Goal: Task Accomplishment & Management: Complete application form

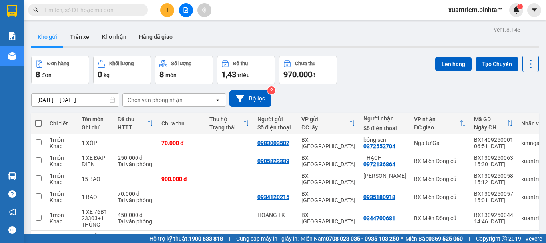
click at [166, 12] on icon "plus" at bounding box center [168, 10] width 6 height 6
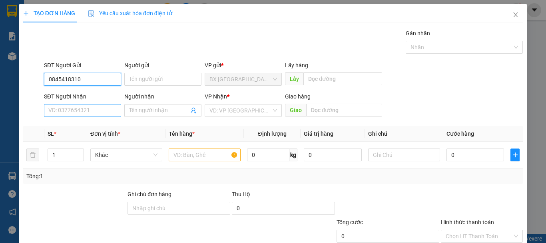
type input "0845418310"
click at [60, 110] on input "SĐT Người Nhận" at bounding box center [82, 110] width 77 height 13
type input "0976174717"
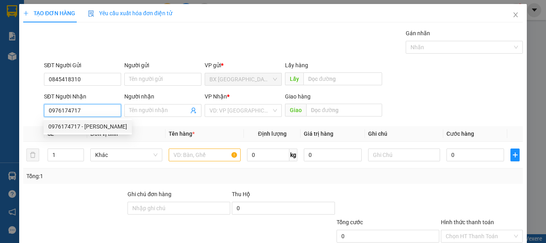
click at [93, 131] on div "0976174717 - [PERSON_NAME]" at bounding box center [88, 126] width 88 height 13
type input "vuong"
type input "140.000"
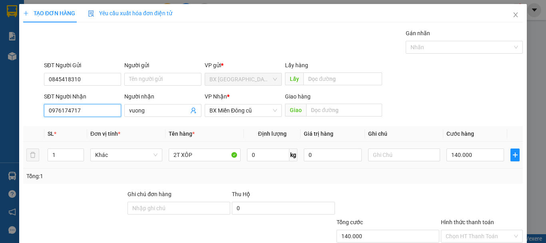
scroll to position [40, 0]
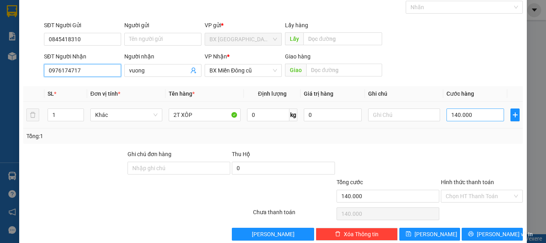
type input "0976174717"
click at [465, 119] on input "140.000" at bounding box center [476, 114] width 58 height 13
type input "2"
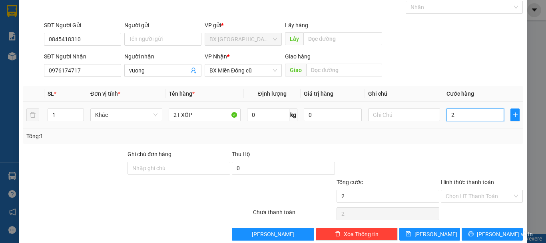
type input "20"
type input "200"
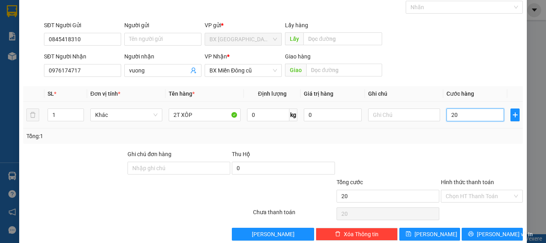
type input "200"
type input "2.000"
type input "20.000"
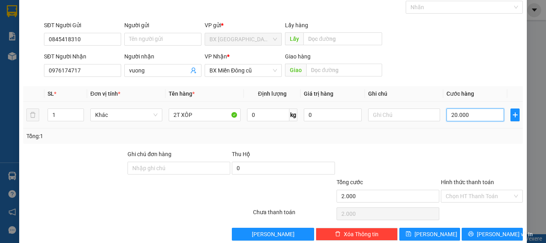
type input "20.000"
type input "2.000"
type input "0"
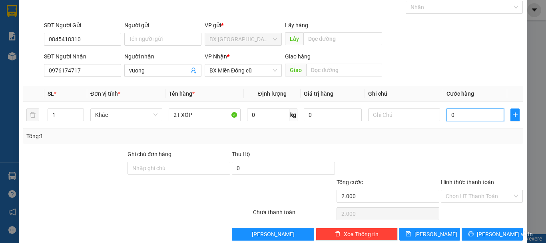
type input "0"
type input "1"
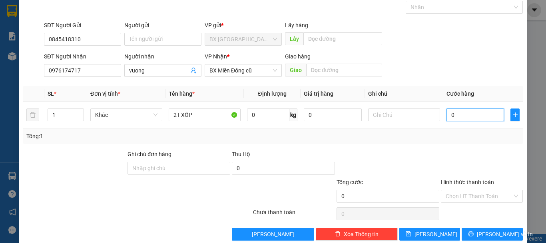
type input "01"
type input "14"
type input "014"
type input "140"
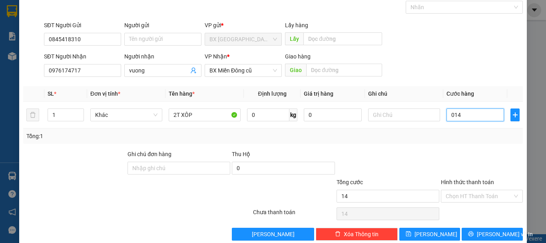
type input "140"
type input "01.400"
type input "1.400"
type input "014.000"
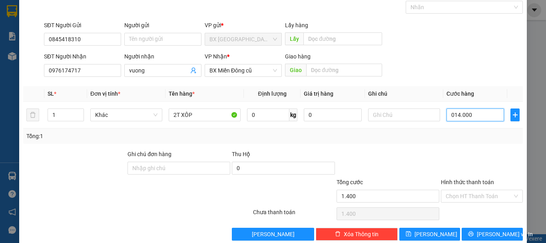
type input "14.000"
type input "0.140.000"
type input "140.000"
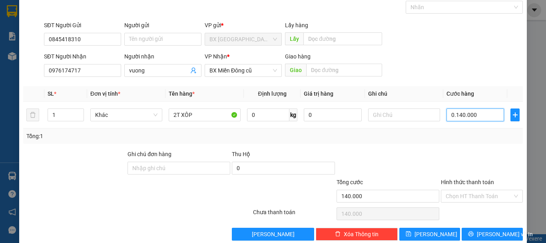
scroll to position [53, 0]
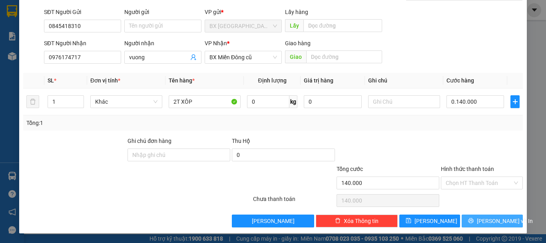
type input "140.000"
click at [474, 222] on icon "printer" at bounding box center [471, 221] width 6 height 6
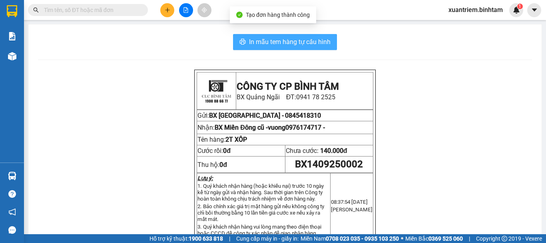
click at [284, 39] on span "In mẫu tem hàng tự cấu hình" at bounding box center [290, 42] width 82 height 10
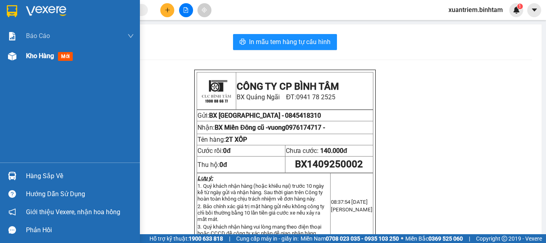
drag, startPoint x: 24, startPoint y: 60, endPoint x: 33, endPoint y: 54, distance: 10.3
click at [25, 60] on div "Kho hàng mới" at bounding box center [70, 56] width 140 height 20
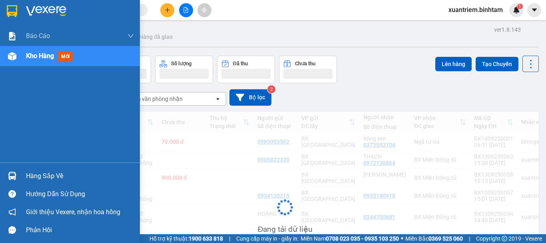
click at [33, 54] on span "Kho hàng" at bounding box center [40, 56] width 28 height 8
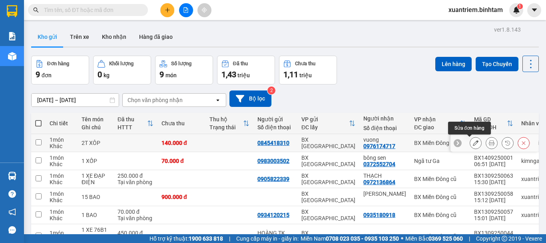
click at [474, 142] on button at bounding box center [475, 143] width 11 height 14
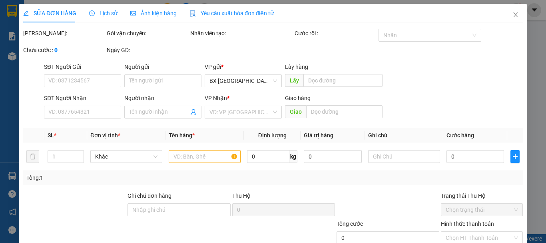
type input "0845418310"
type input "0976174717"
type input "vuong"
type input "140.000"
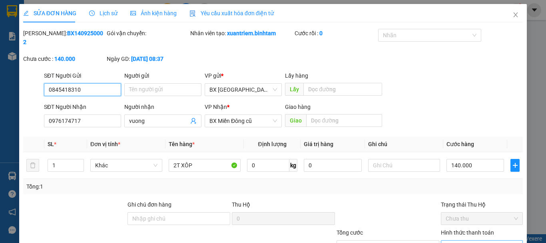
scroll to position [55, 0]
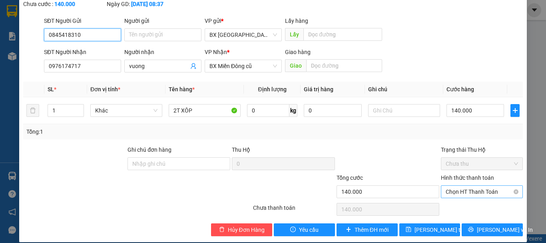
click at [453, 186] on span "Chọn HT Thanh Toán" at bounding box center [482, 192] width 72 height 12
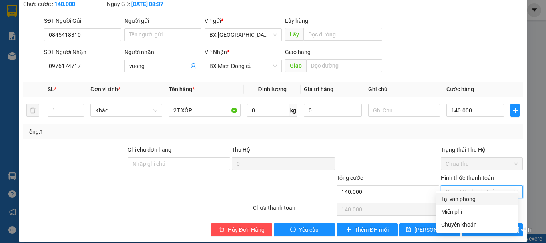
click at [456, 199] on div "Tại văn phòng" at bounding box center [477, 198] width 72 height 9
type input "0"
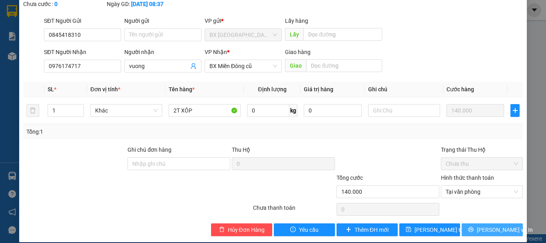
click at [474, 227] on icon "printer" at bounding box center [471, 229] width 5 height 5
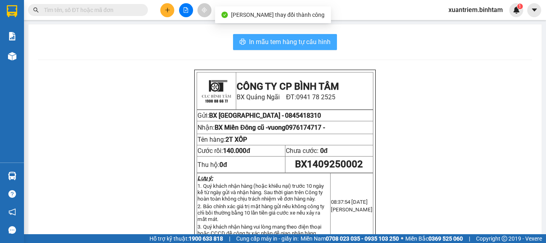
click at [252, 38] on span "In mẫu tem hàng tự cấu hình" at bounding box center [290, 42] width 82 height 10
click at [300, 38] on span "In mẫu tem hàng tự cấu hình" at bounding box center [290, 42] width 82 height 10
click at [305, 34] on button "In mẫu tem hàng tự cấu hình" at bounding box center [285, 42] width 104 height 16
